Goal: Information Seeking & Learning: Learn about a topic

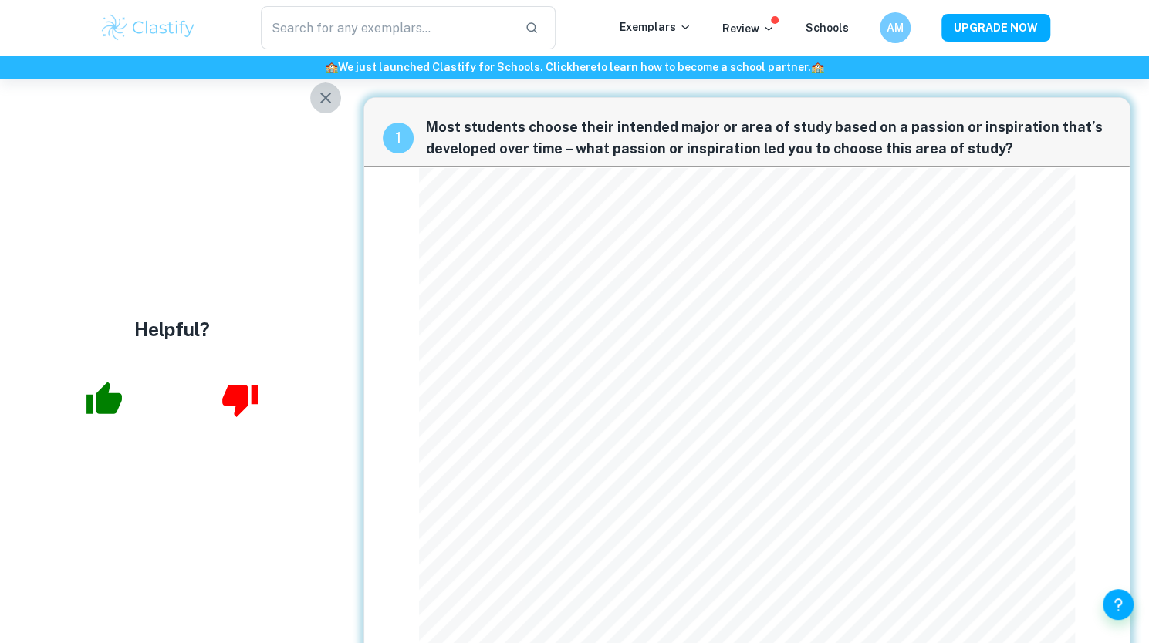
click at [323, 97] on icon "button" at bounding box center [325, 98] width 19 height 19
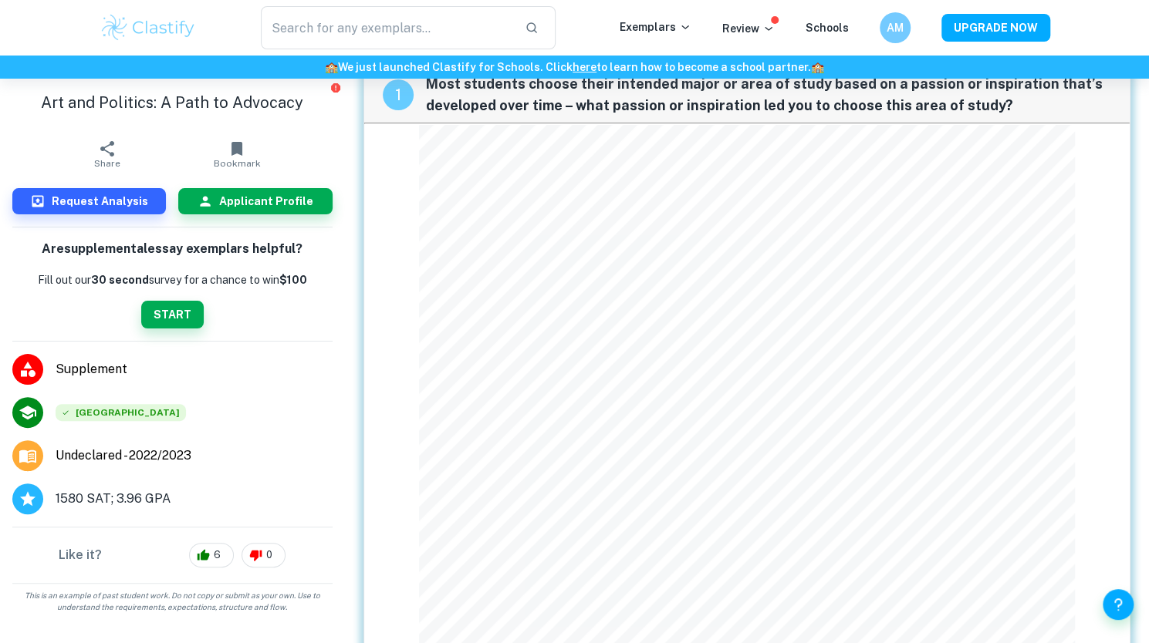
scroll to position [356, 0]
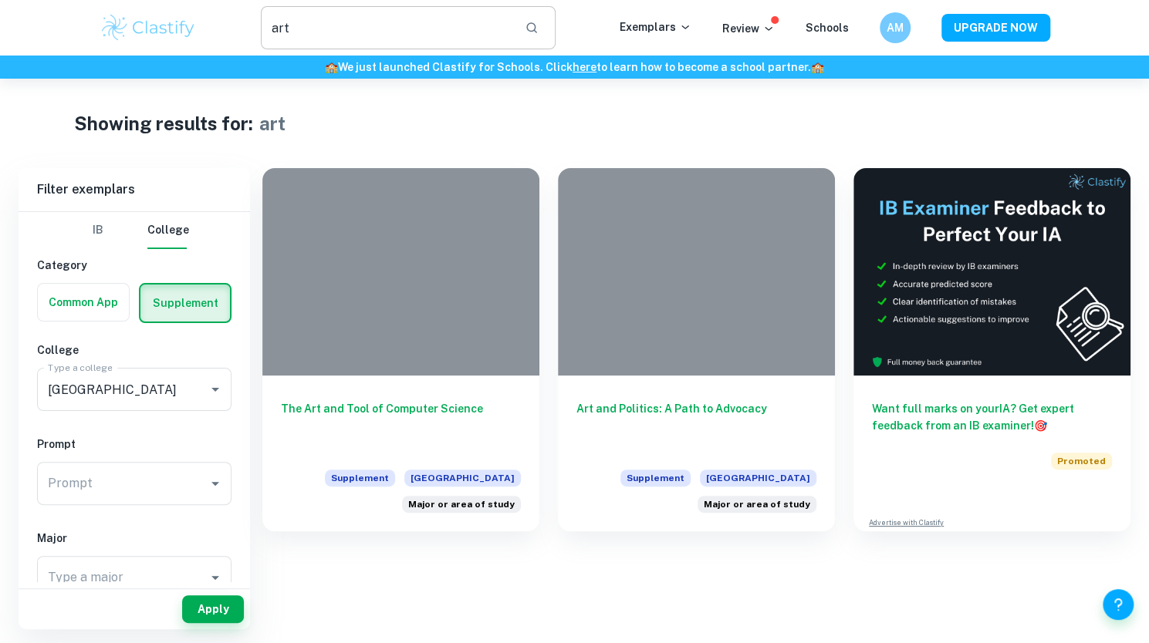
click at [399, 19] on input "text" at bounding box center [387, 27] width 252 height 43
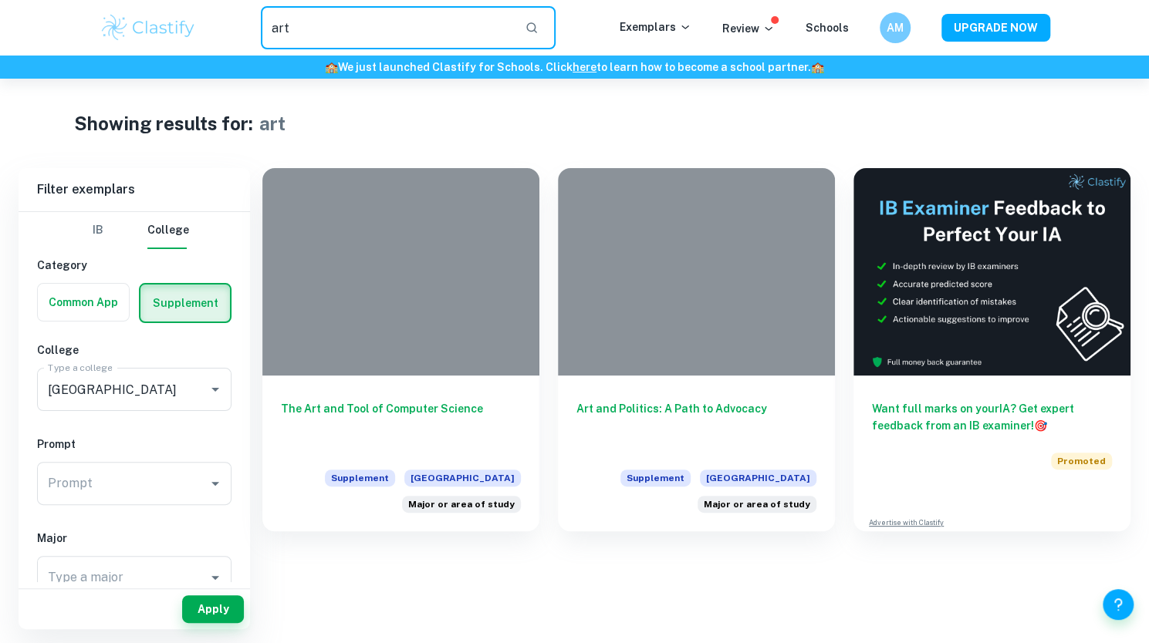
click at [399, 19] on input "text" at bounding box center [387, 27] width 252 height 43
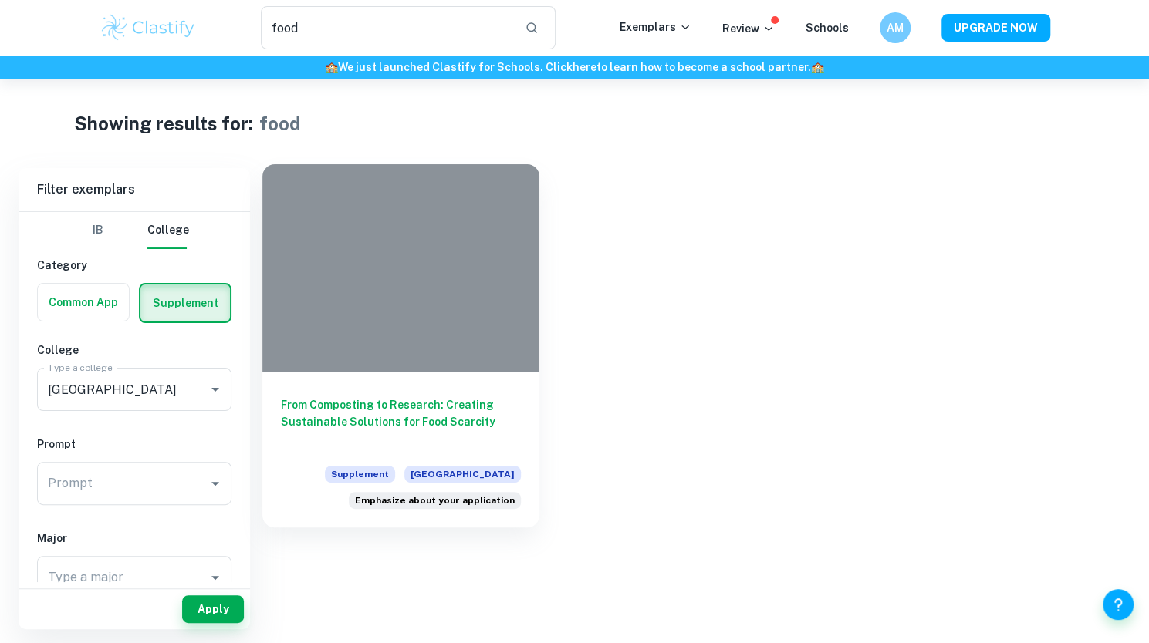
click at [383, 389] on div "From Composting to Research: Creating Sustainable Solutions for Food Scarcity S…" at bounding box center [400, 450] width 277 height 156
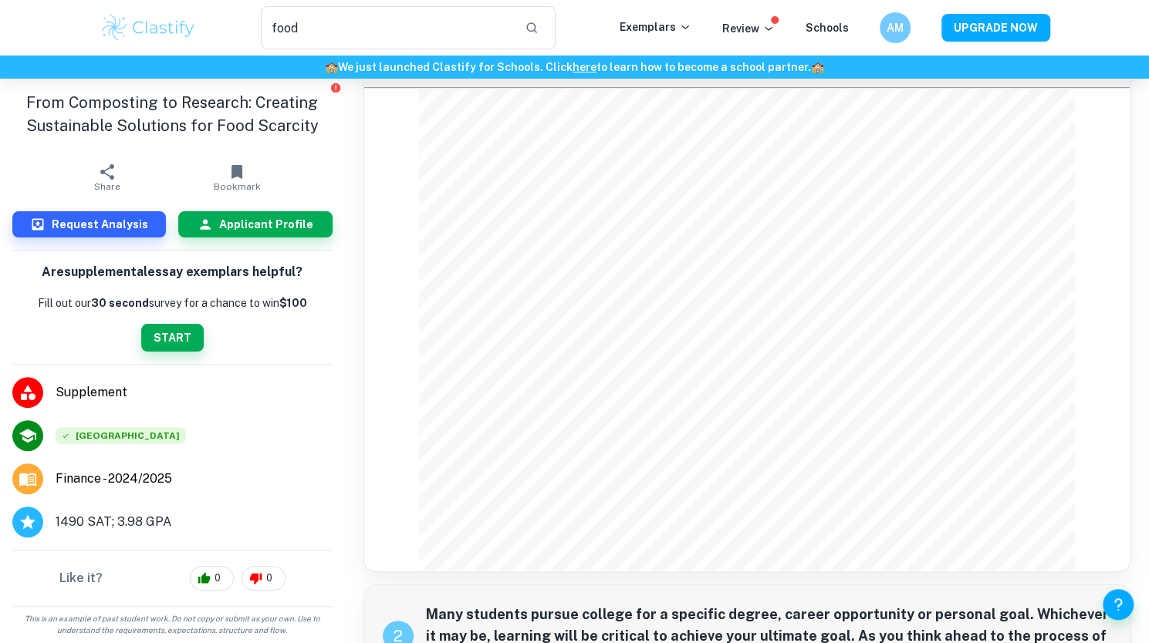
scroll to position [49, 0]
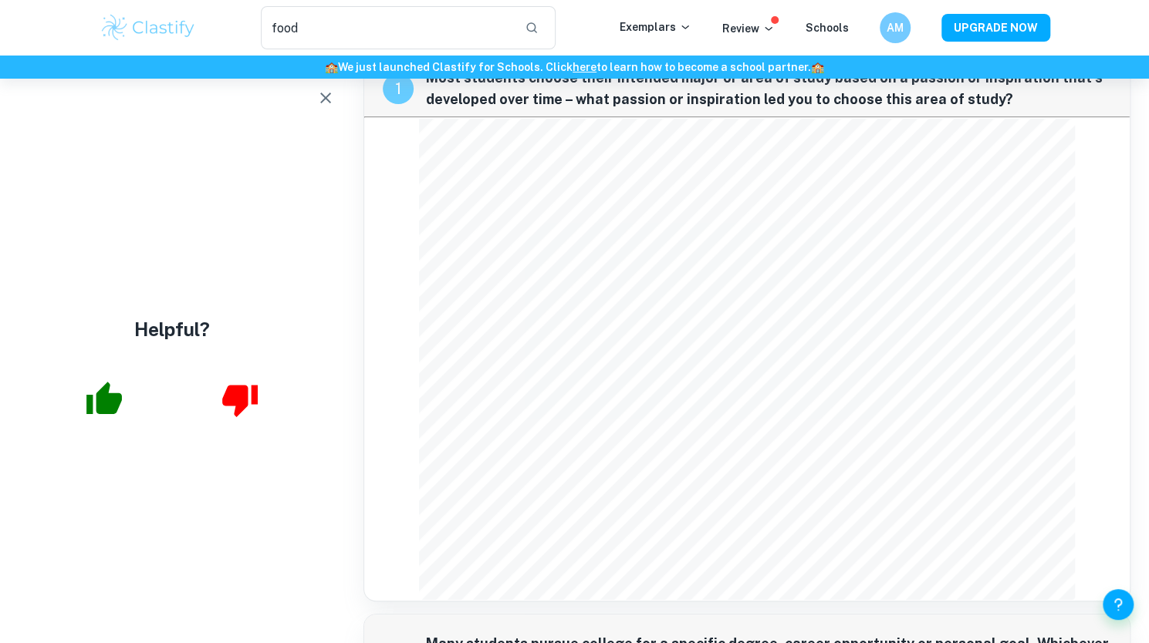
click at [329, 100] on icon "button" at bounding box center [325, 98] width 19 height 19
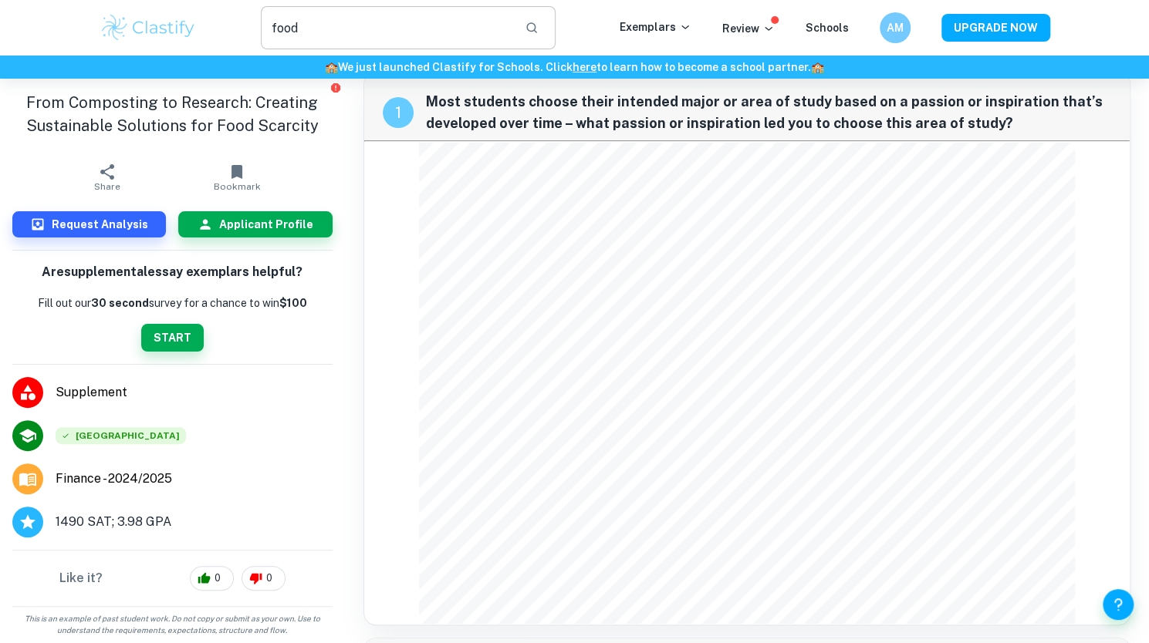
scroll to position [26, 0]
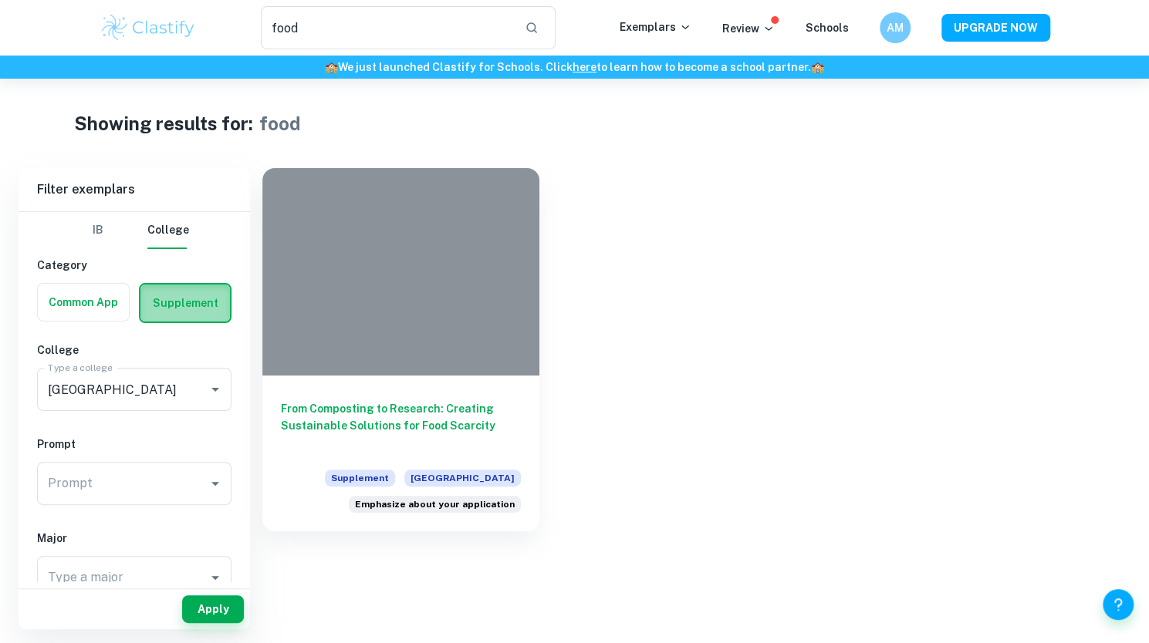
click at [177, 300] on label "button" at bounding box center [184, 303] width 89 height 37
click at [0, 0] on input "radio" at bounding box center [0, 0] width 0 height 0
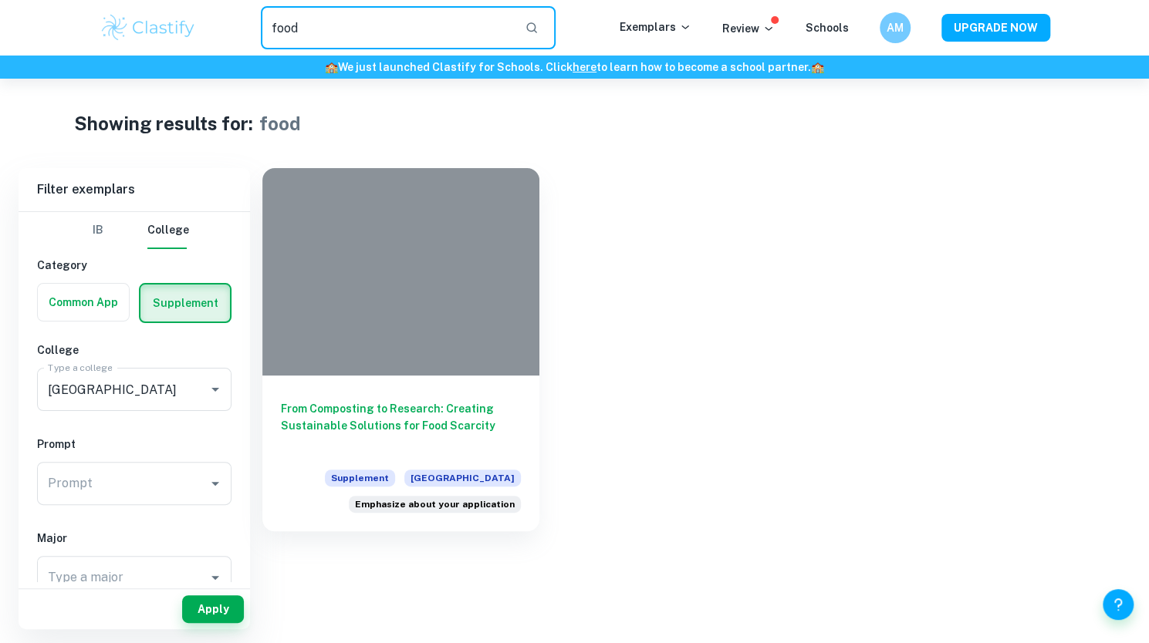
click at [397, 11] on input "food" at bounding box center [387, 27] width 252 height 43
type input "f"
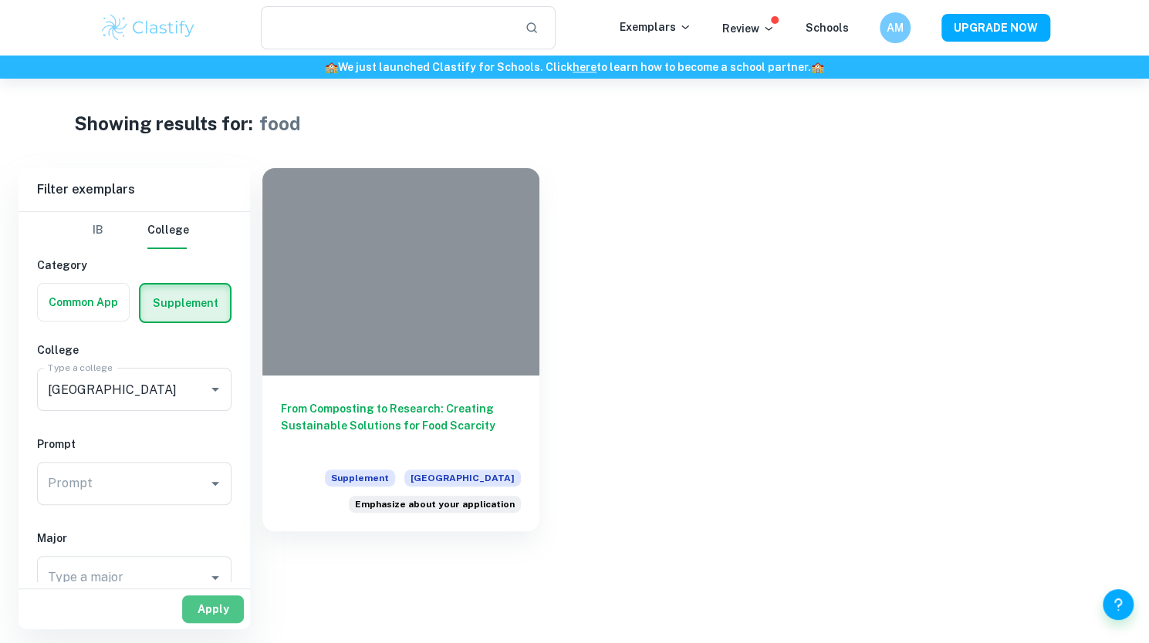
click at [201, 614] on button "Apply" at bounding box center [213, 610] width 62 height 28
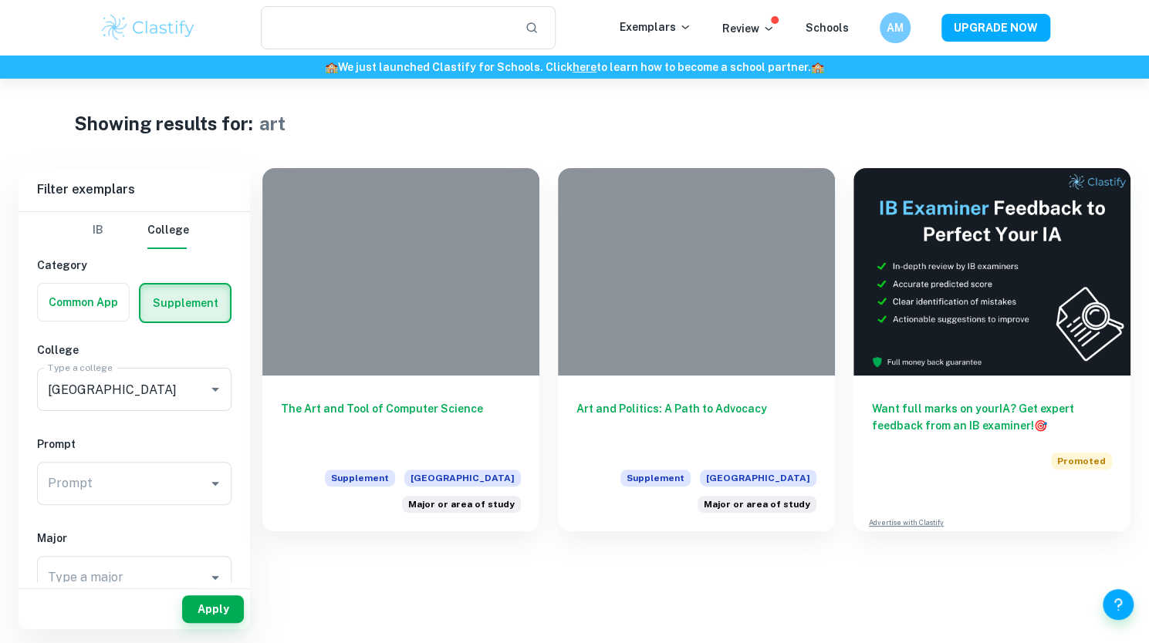
click at [642, 35] on div "Exemplars" at bounding box center [671, 28] width 103 height 19
click at [659, 23] on p "Exemplars" at bounding box center [656, 27] width 72 height 17
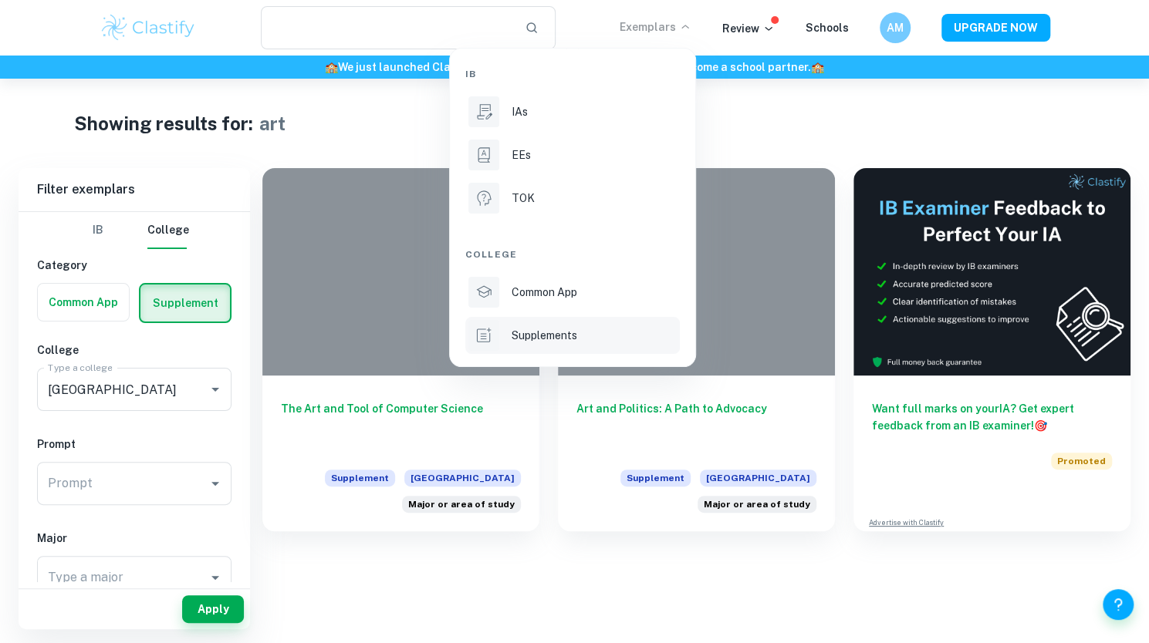
click at [533, 343] on p "Supplements" at bounding box center [545, 335] width 66 height 17
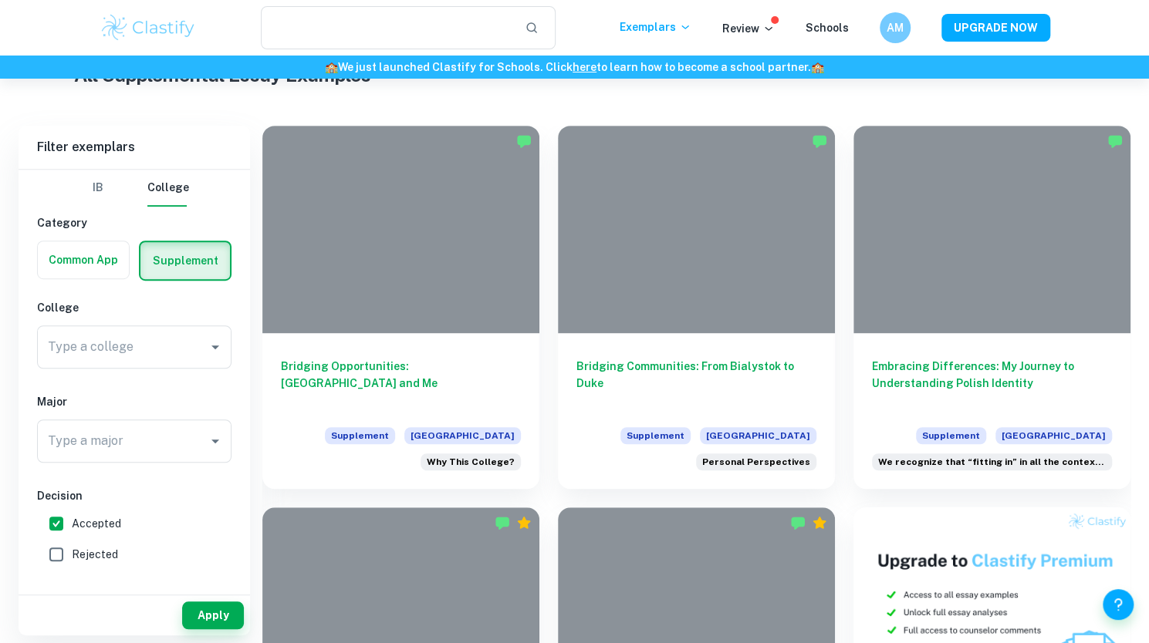
scroll to position [399, 0]
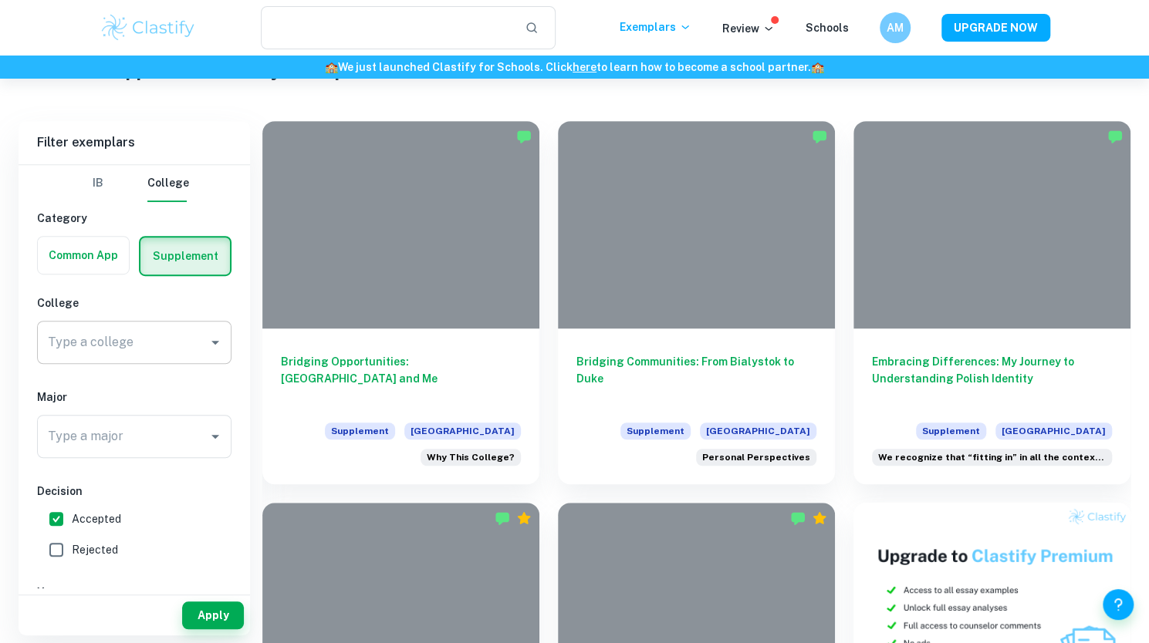
click at [145, 360] on div "Type a college" at bounding box center [134, 342] width 194 height 43
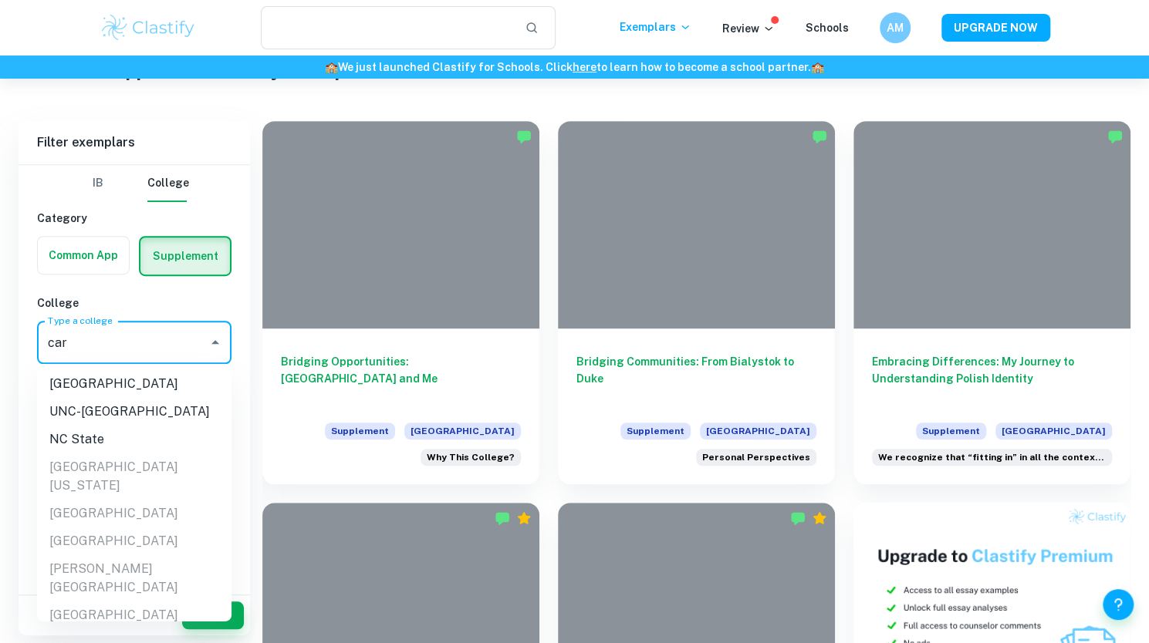
click at [132, 379] on li "[GEOGRAPHIC_DATA]" at bounding box center [134, 384] width 194 height 28
type input "[GEOGRAPHIC_DATA]"
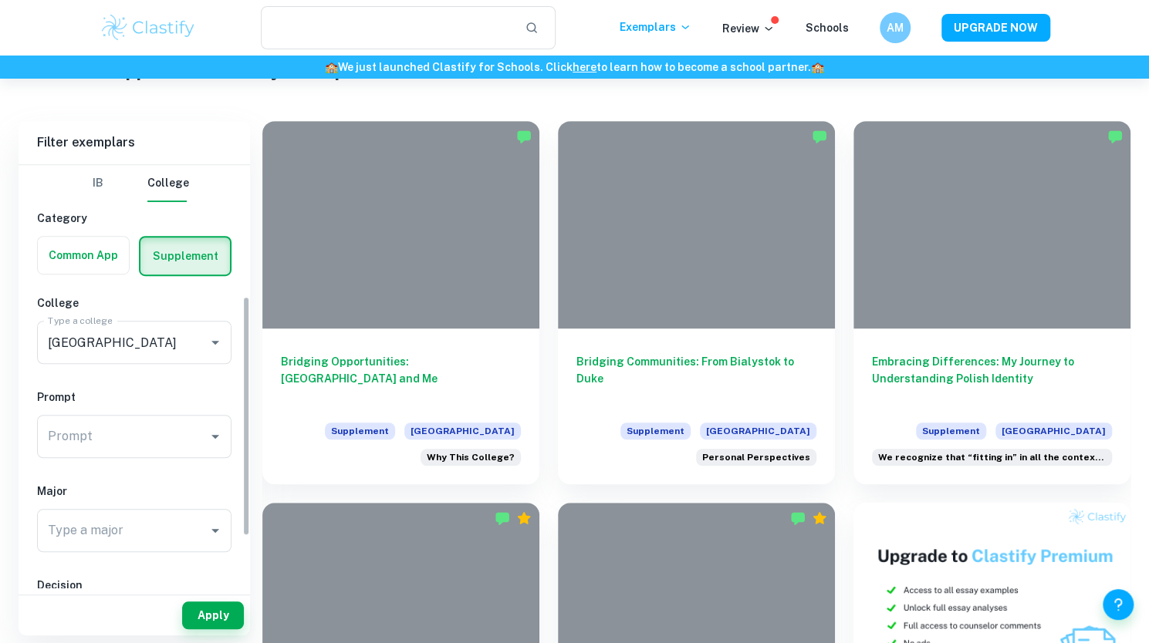
scroll to position [237, 0]
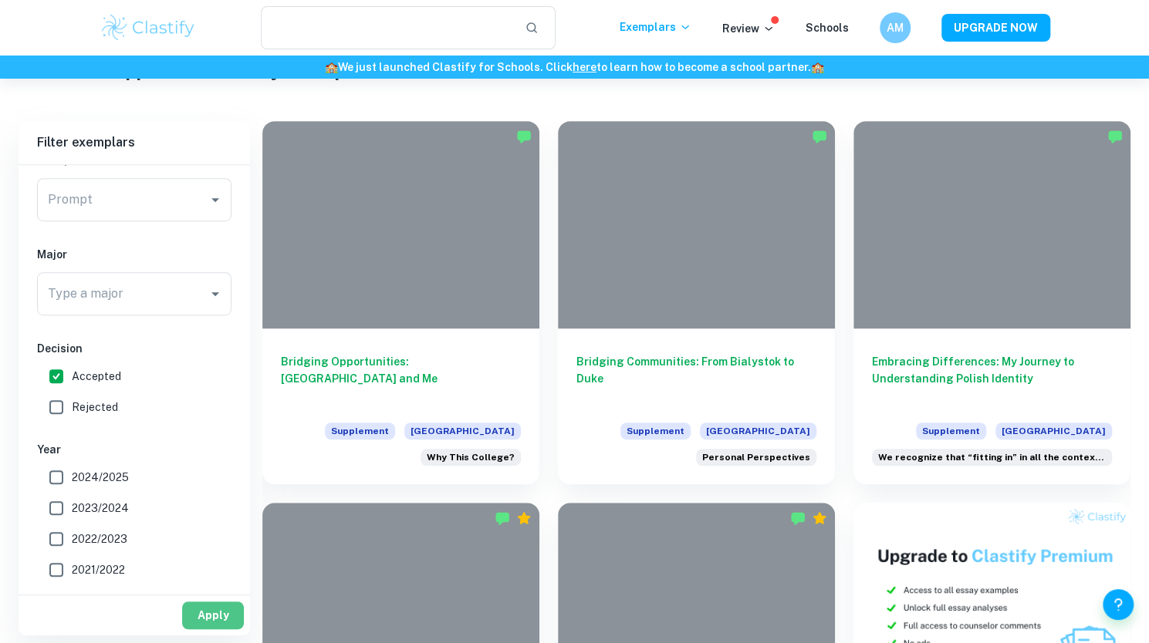
click at [213, 616] on button "Apply" at bounding box center [213, 616] width 62 height 28
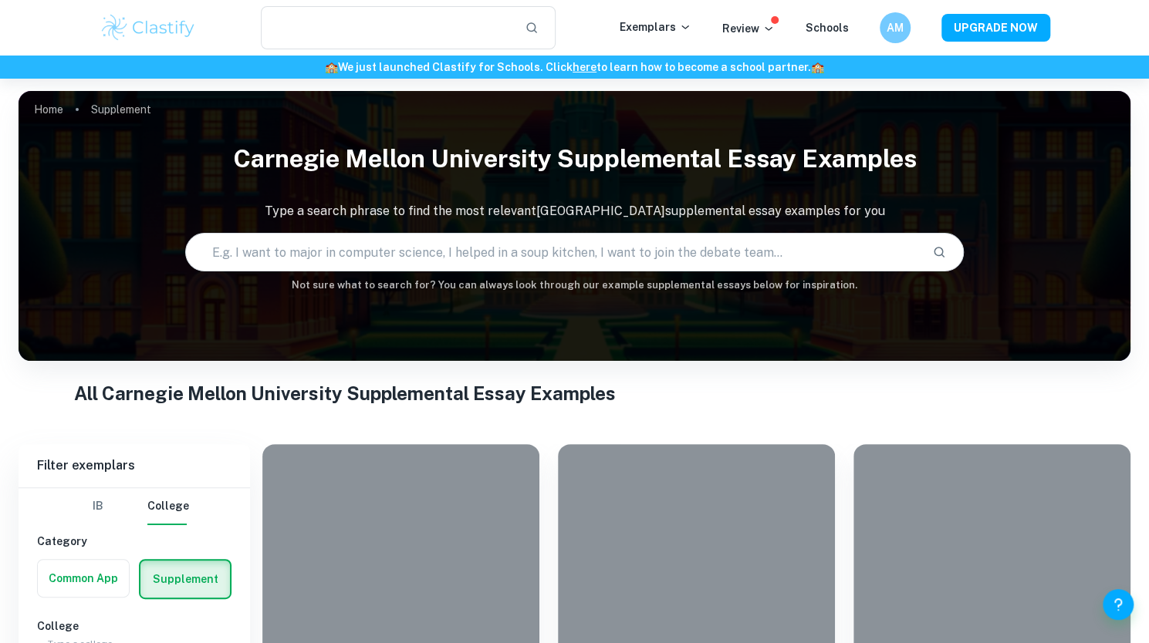
scroll to position [347, 0]
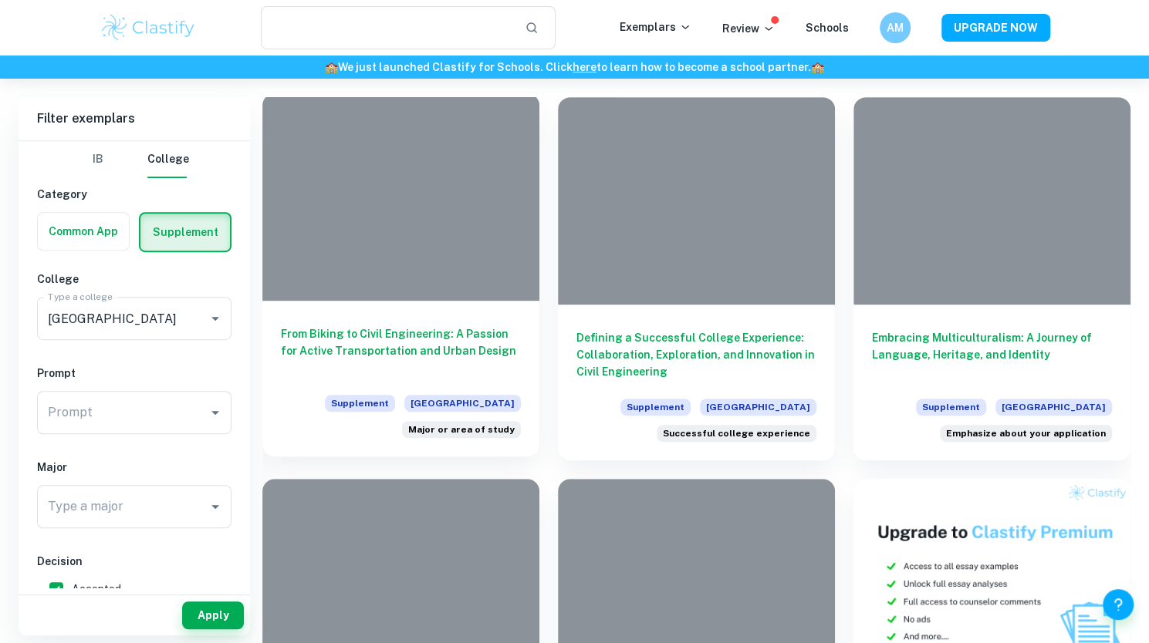
click at [429, 335] on h6 "From Biking to Civil Engineering: A Passion for Active Transportation and Urban…" at bounding box center [401, 351] width 240 height 51
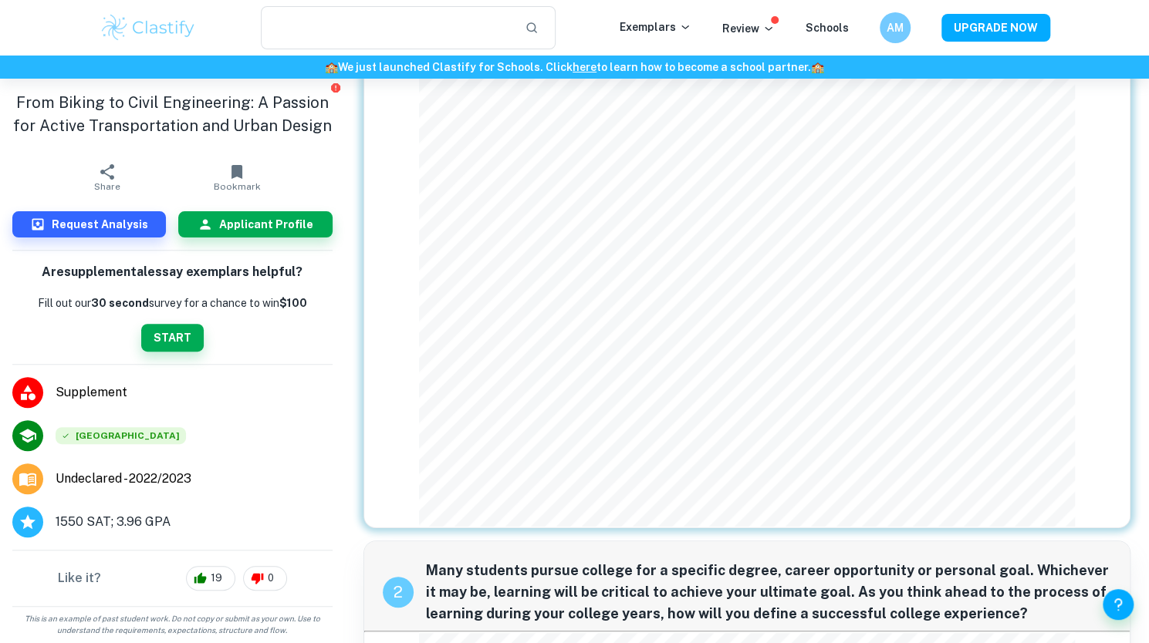
scroll to position [211, 0]
